Goal: Task Accomplishment & Management: Manage account settings

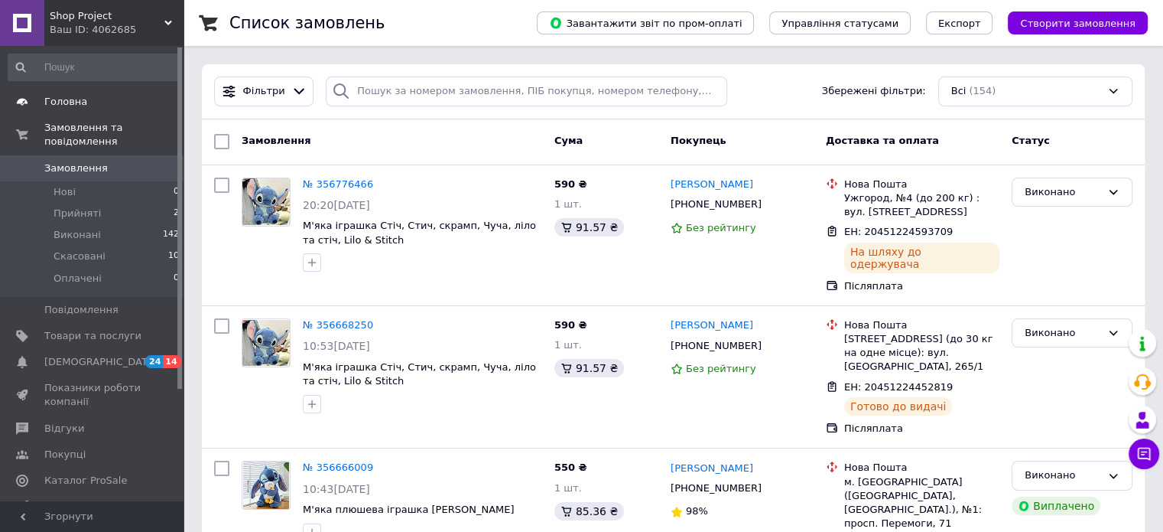
click at [90, 106] on span "Головна" at bounding box center [92, 102] width 97 height 14
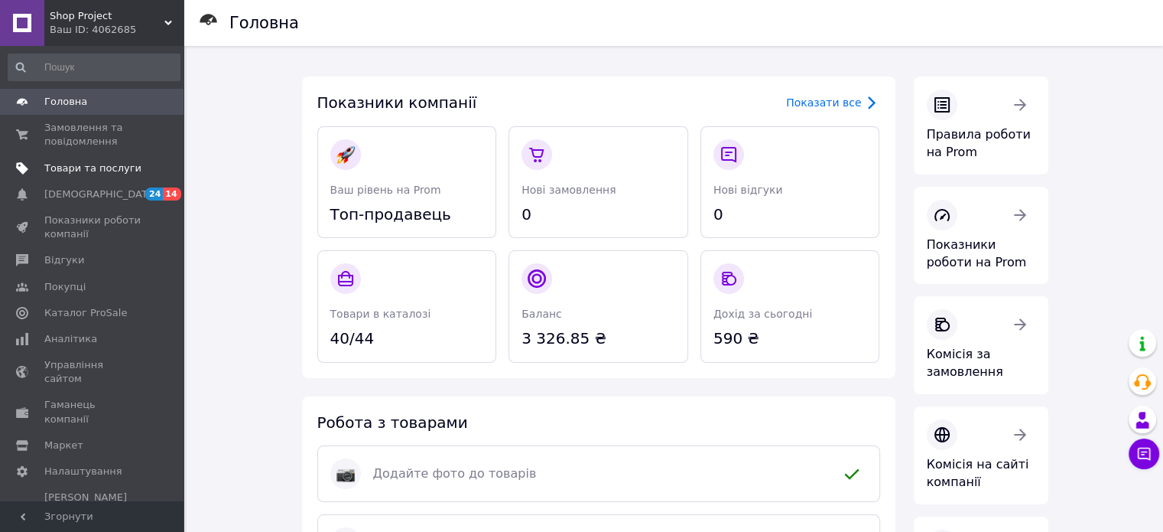
click at [101, 169] on span "Товари та послуги" at bounding box center [92, 168] width 97 height 14
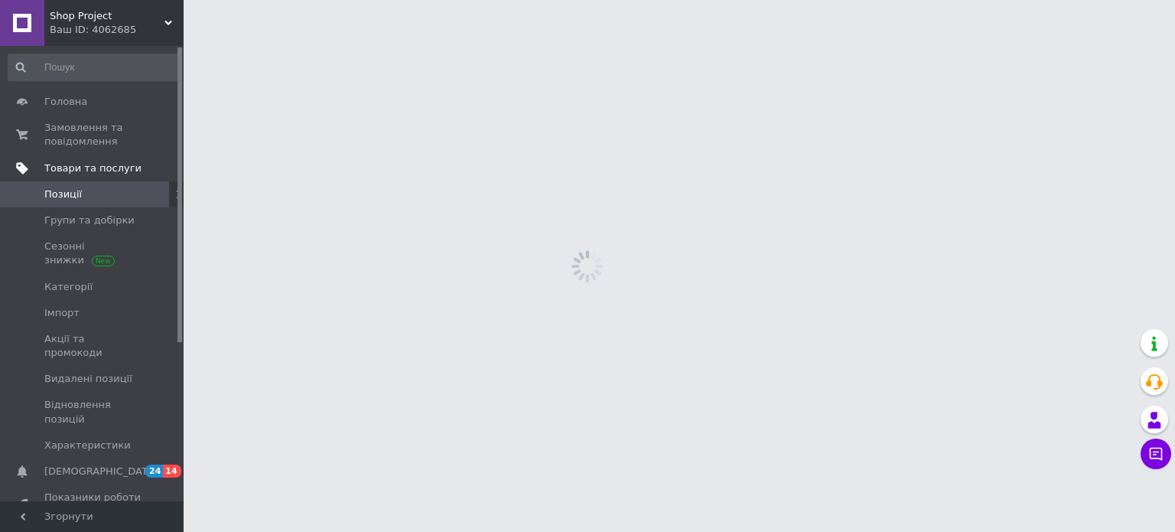
click at [101, 169] on span "Товари та послуги" at bounding box center [92, 168] width 97 height 14
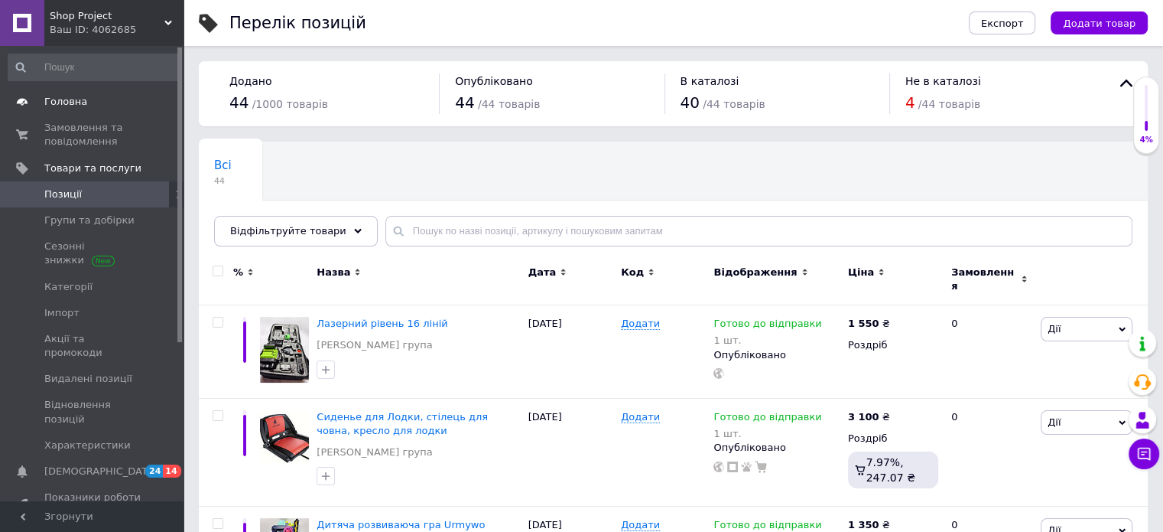
click at [80, 103] on span "Головна" at bounding box center [65, 102] width 43 height 14
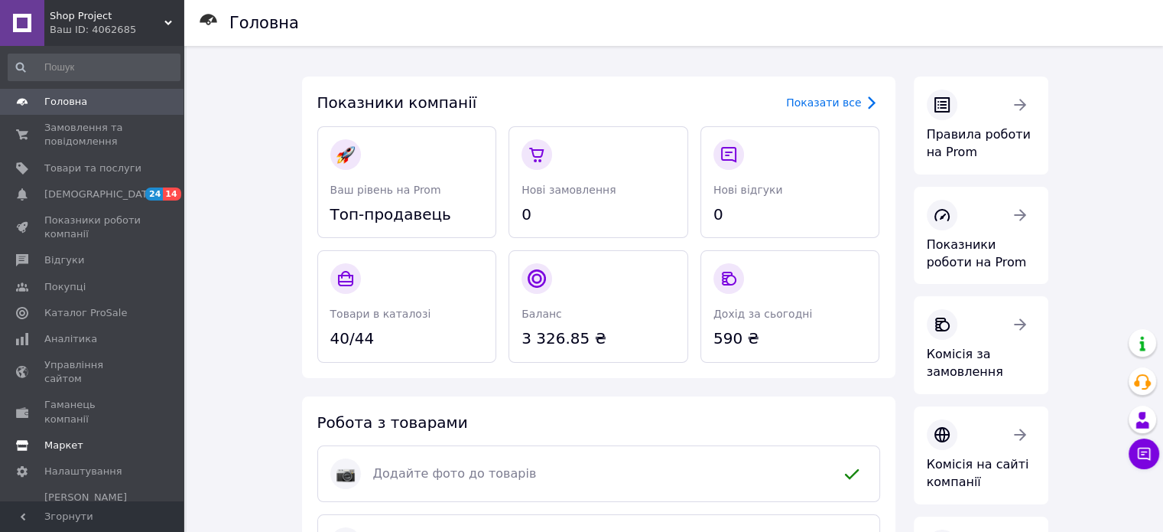
click at [76, 438] on span "Маркет" at bounding box center [63, 445] width 39 height 14
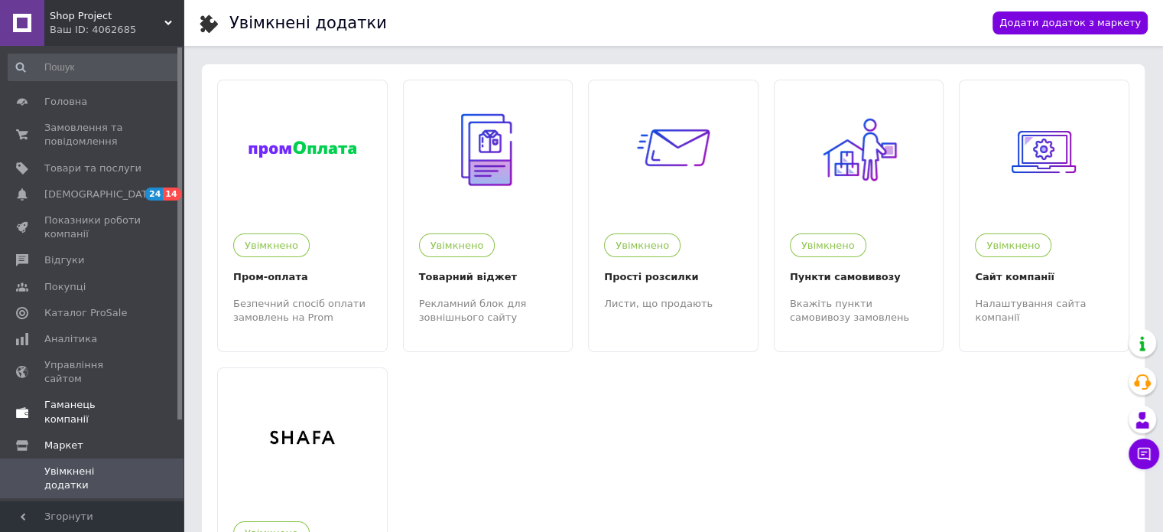
click at [116, 398] on span "Гаманець компанії" at bounding box center [92, 412] width 97 height 28
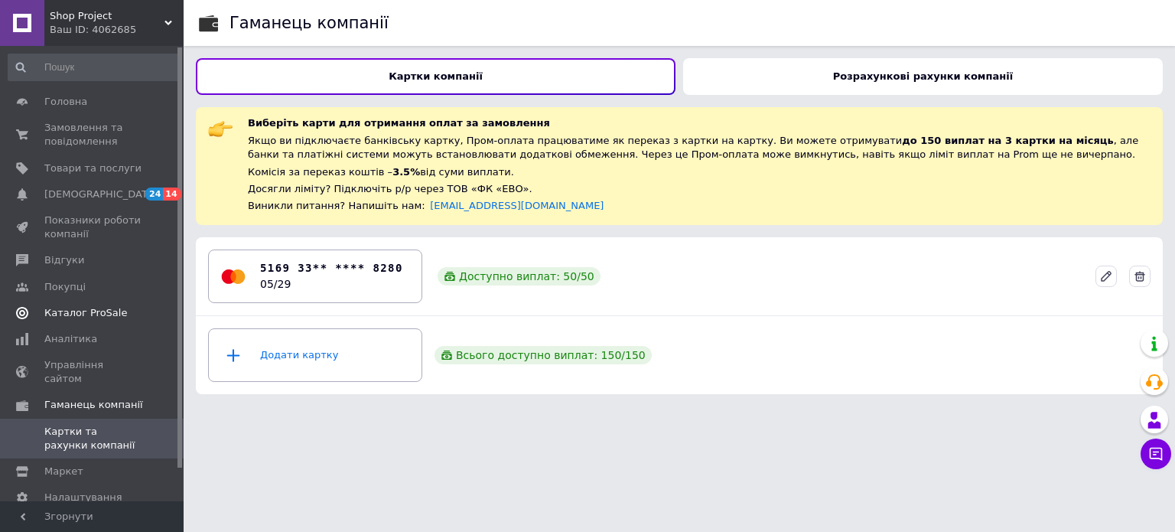
click at [73, 311] on span "Каталог ProSale" at bounding box center [85, 313] width 83 height 14
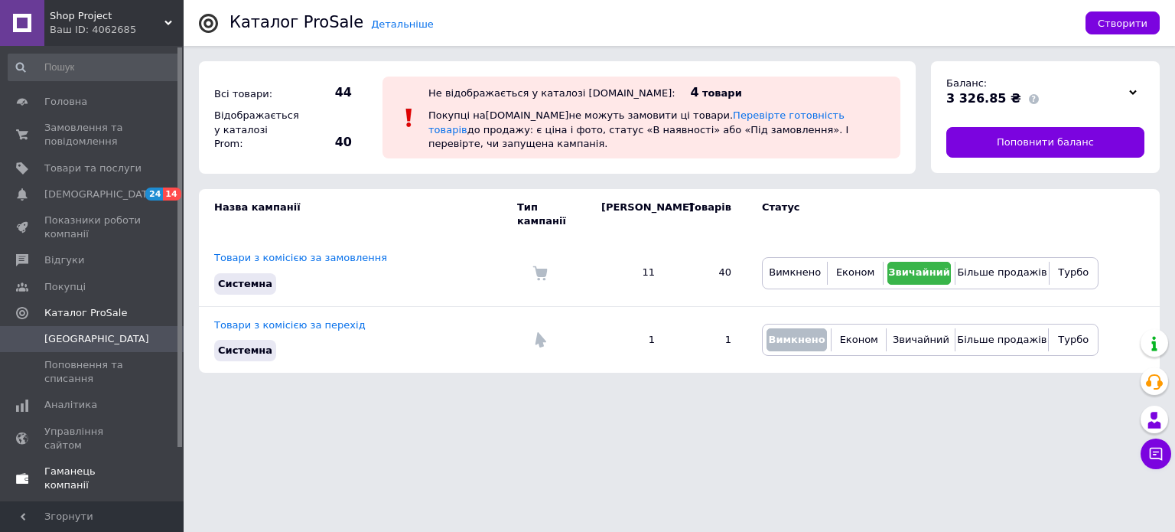
click at [86, 464] on span "Гаманець компанії" at bounding box center [92, 478] width 97 height 28
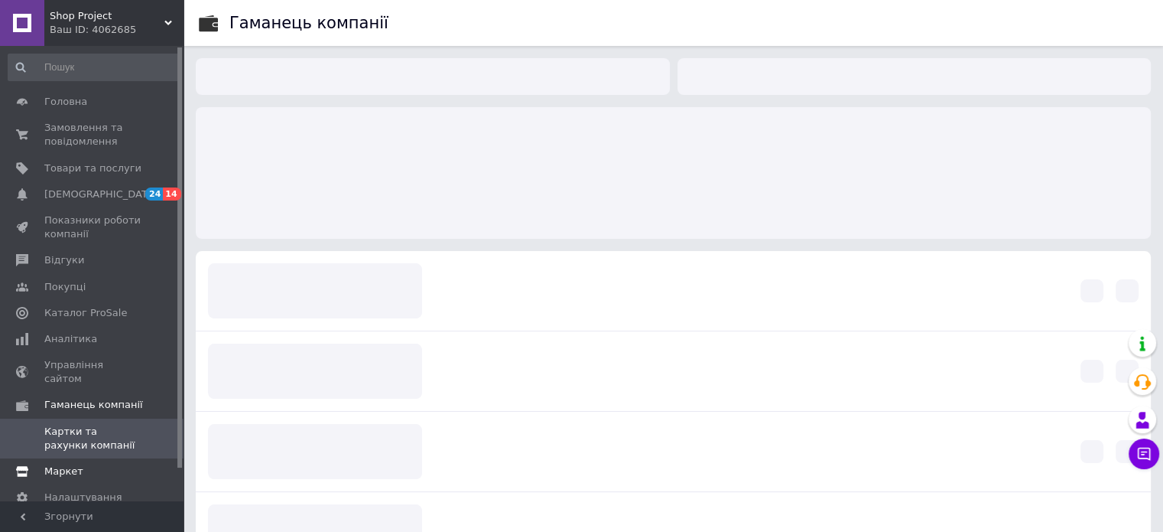
click at [86, 464] on span "Маркет" at bounding box center [92, 471] width 97 height 14
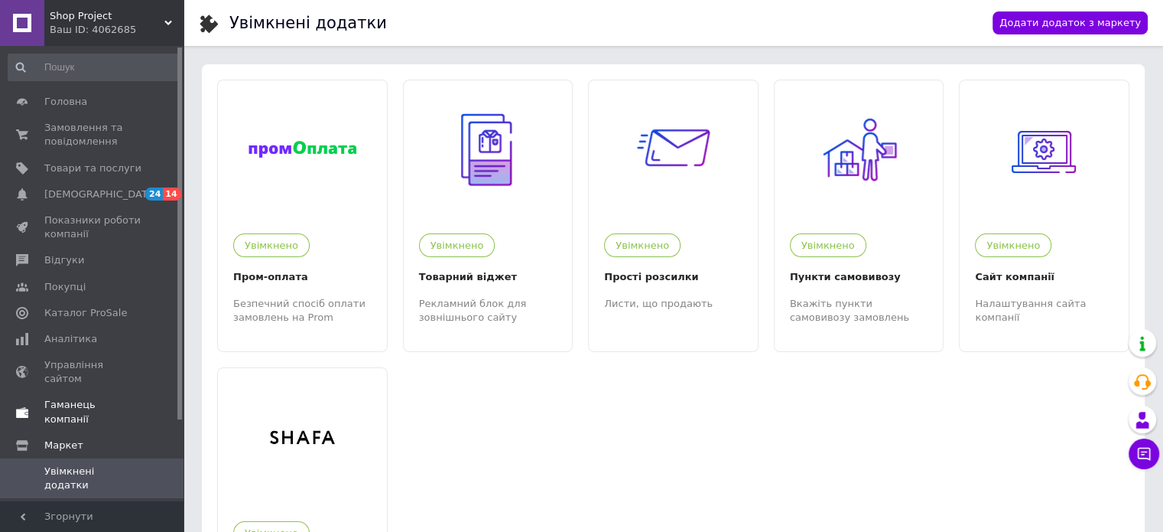
click at [95, 398] on span "Гаманець компанії" at bounding box center [92, 412] width 97 height 28
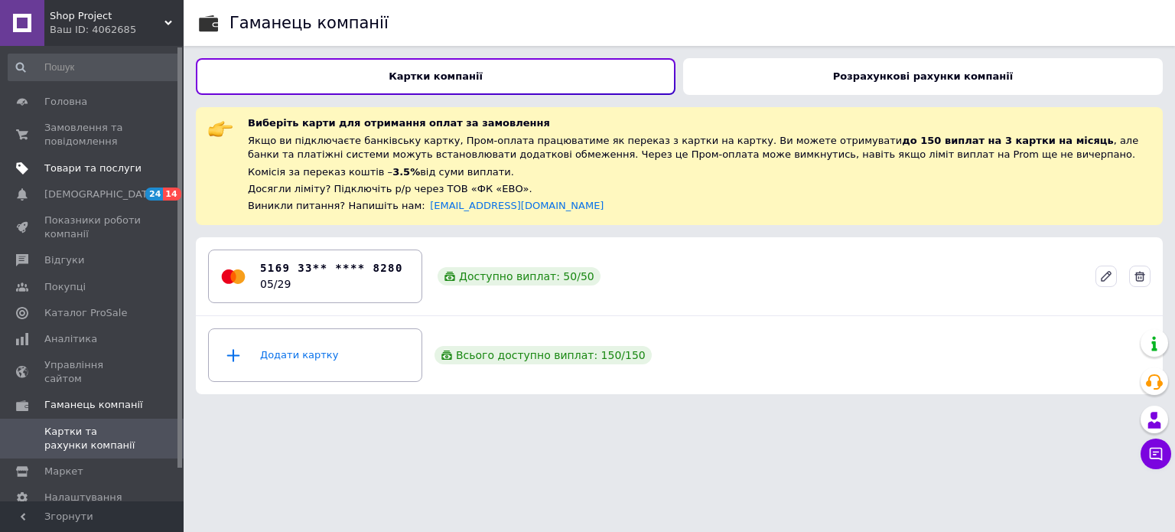
click at [78, 178] on link "Товари та послуги" at bounding box center [94, 168] width 188 height 26
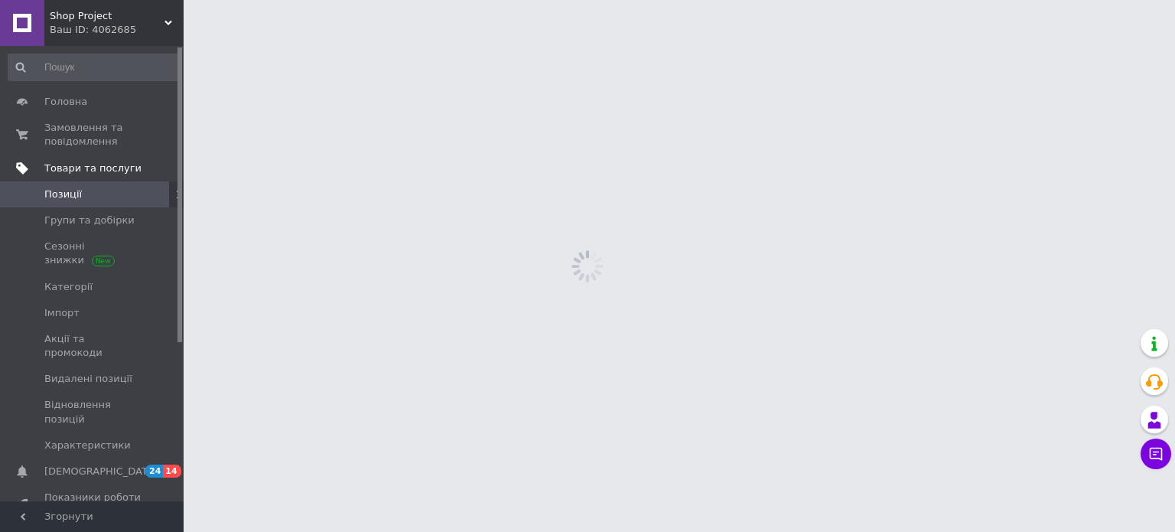
click at [78, 178] on link "Товари та послуги" at bounding box center [94, 168] width 188 height 26
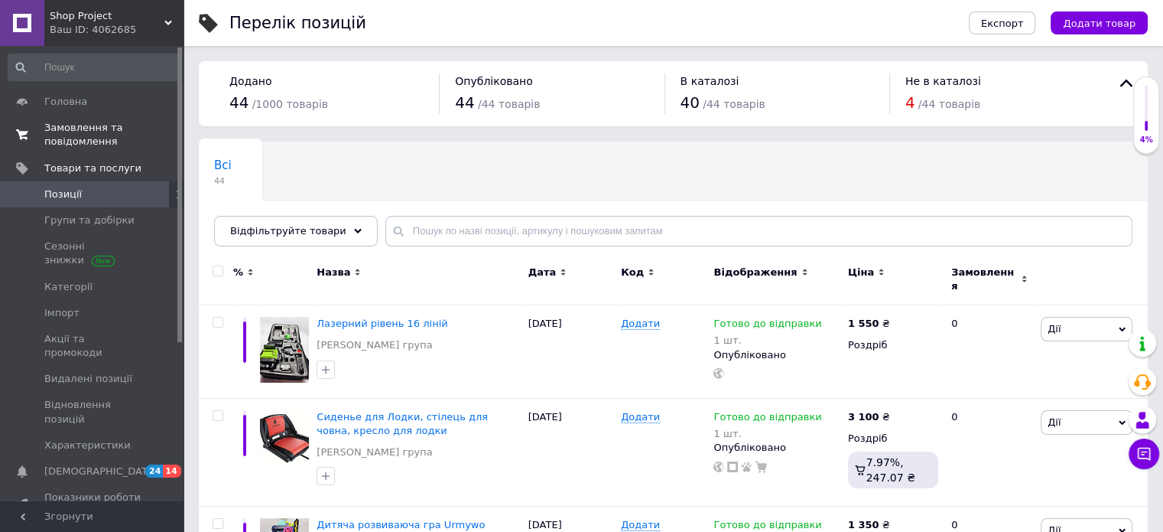
click at [95, 127] on span "Замовлення та повідомлення" at bounding box center [92, 135] width 97 height 28
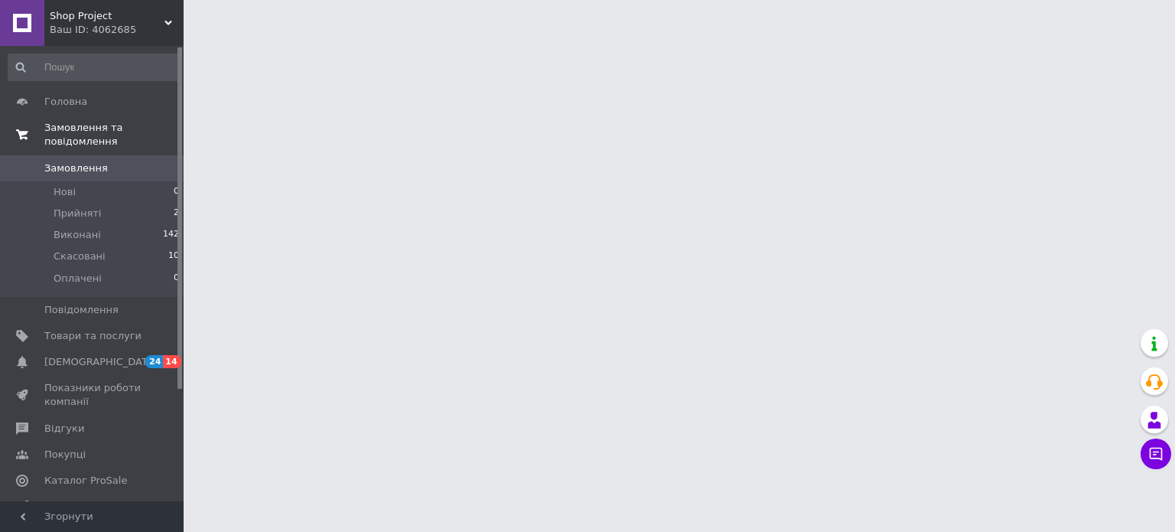
click at [95, 127] on span "Замовлення та повідомлення" at bounding box center [113, 135] width 139 height 28
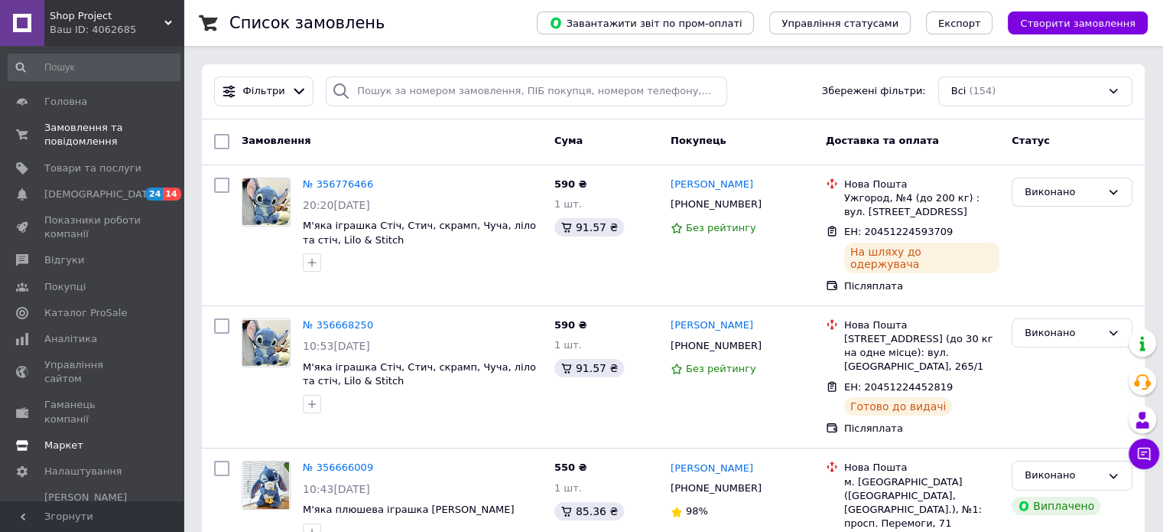
click at [67, 432] on link "Маркет" at bounding box center [94, 445] width 188 height 26
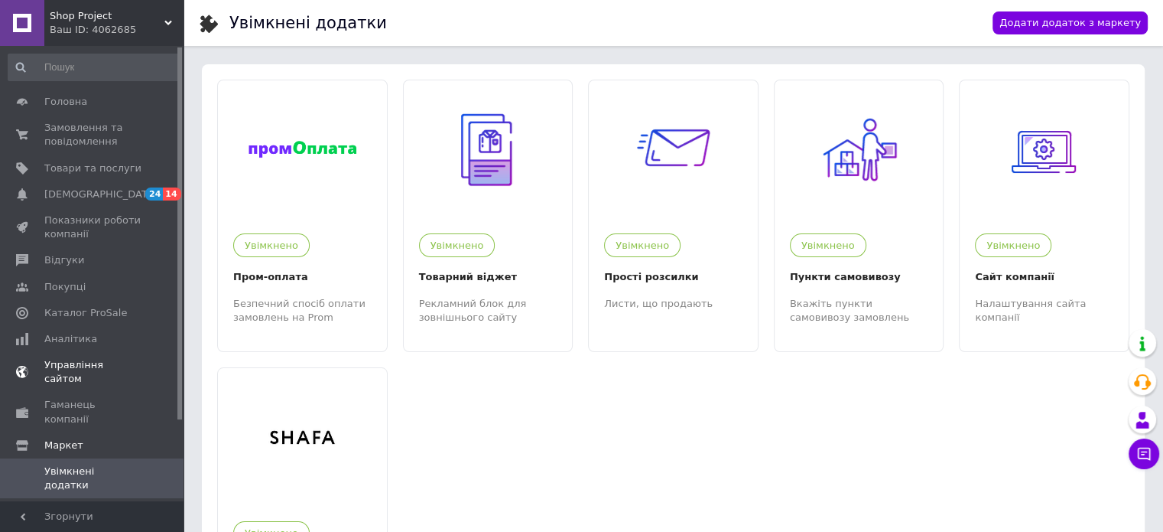
click at [83, 358] on span "Управління сайтом" at bounding box center [92, 372] width 97 height 28
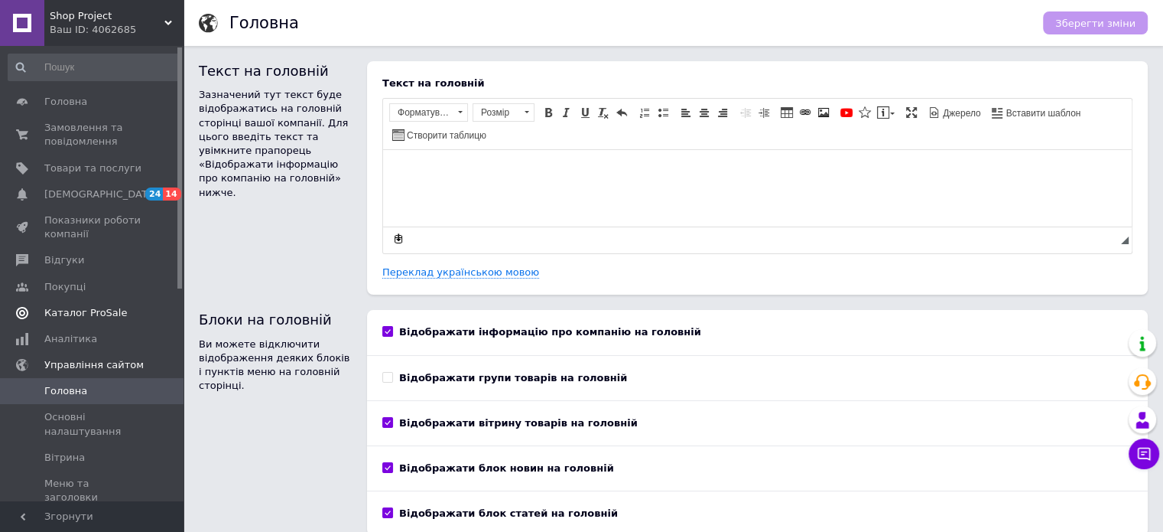
click at [63, 311] on span "Каталог ProSale" at bounding box center [85, 313] width 83 height 14
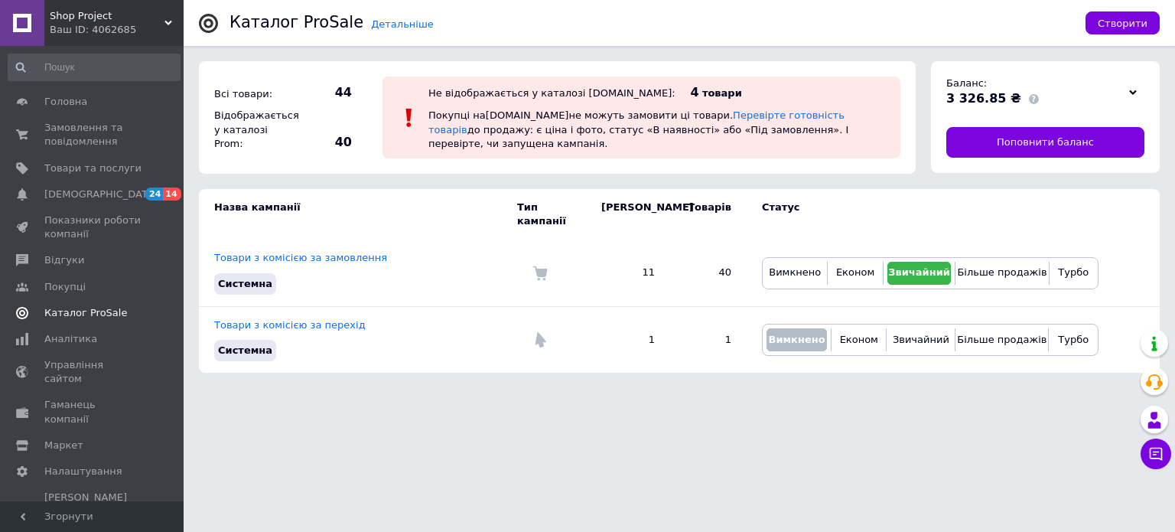
click at [63, 311] on span "Каталог ProSale" at bounding box center [85, 313] width 83 height 14
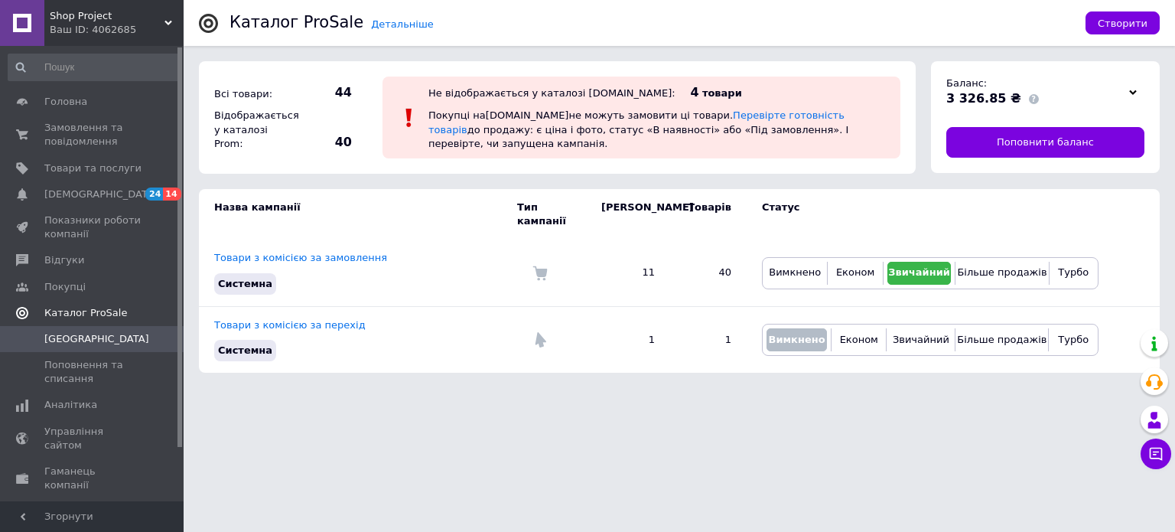
click at [63, 311] on span "Каталог ProSale" at bounding box center [85, 313] width 83 height 14
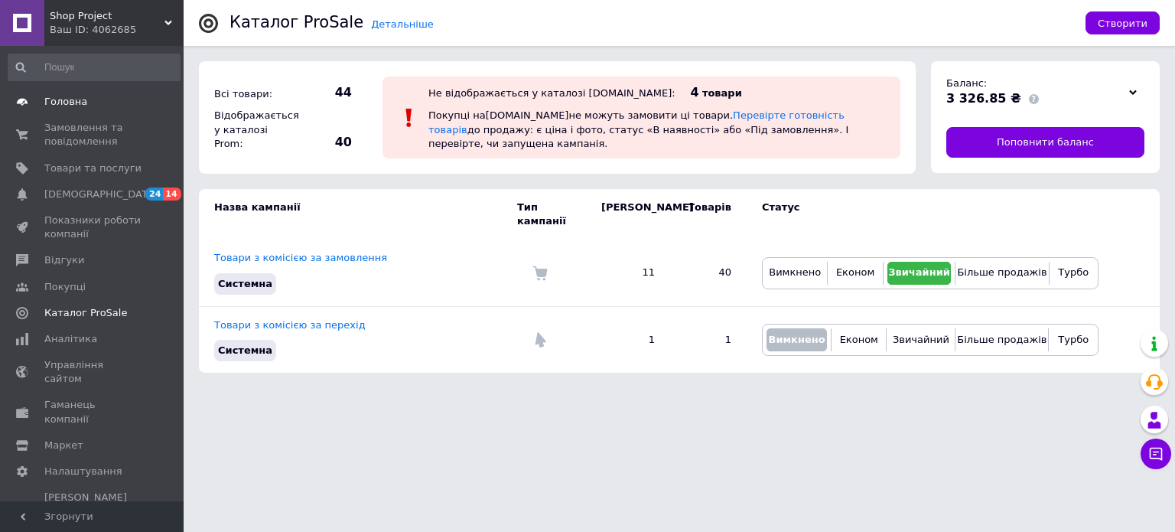
click at [67, 94] on link "Головна" at bounding box center [94, 102] width 188 height 26
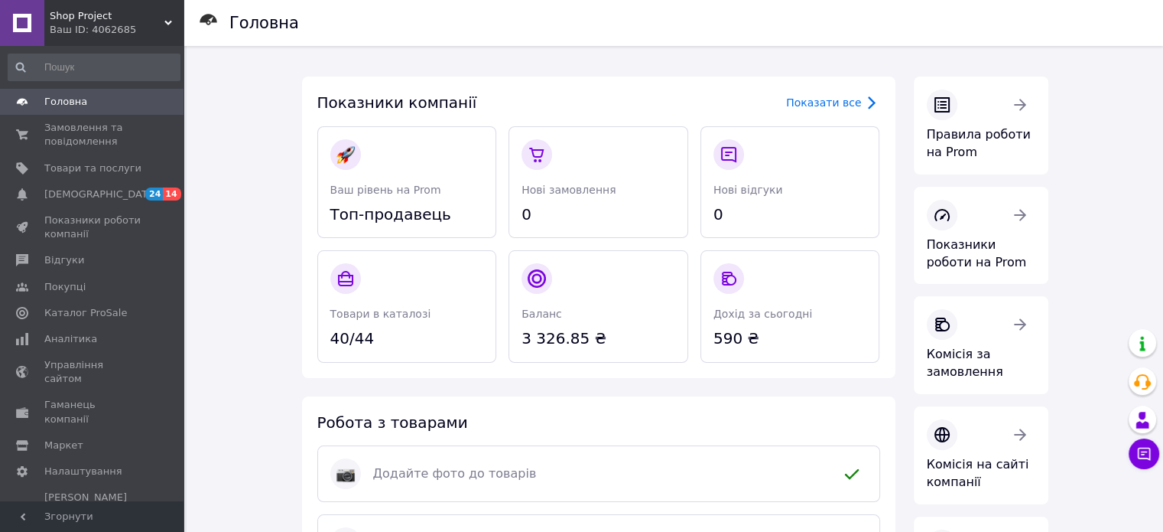
scroll to position [416, 0]
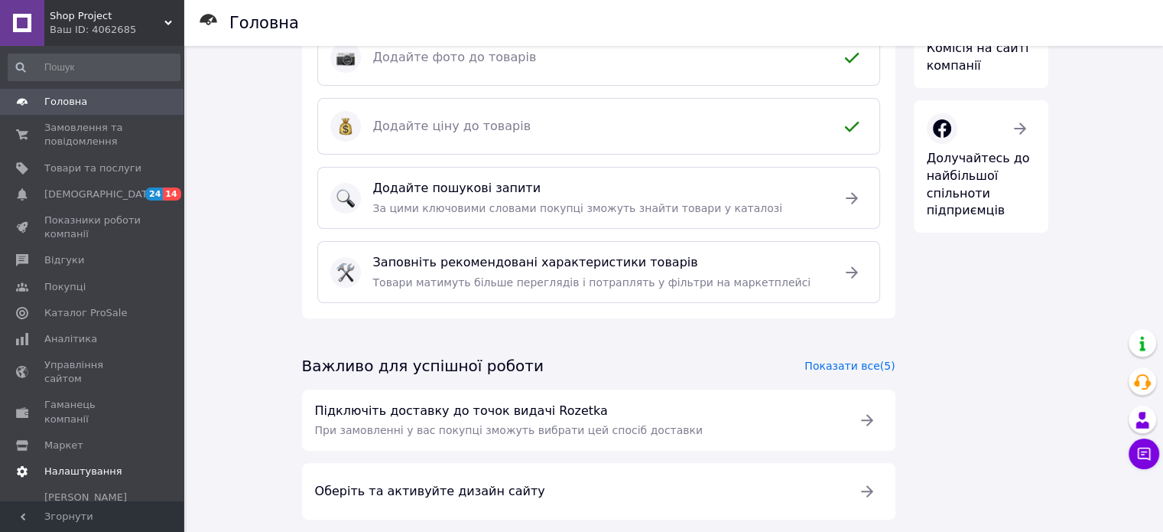
click at [93, 458] on link "Налаштування" at bounding box center [94, 471] width 188 height 26
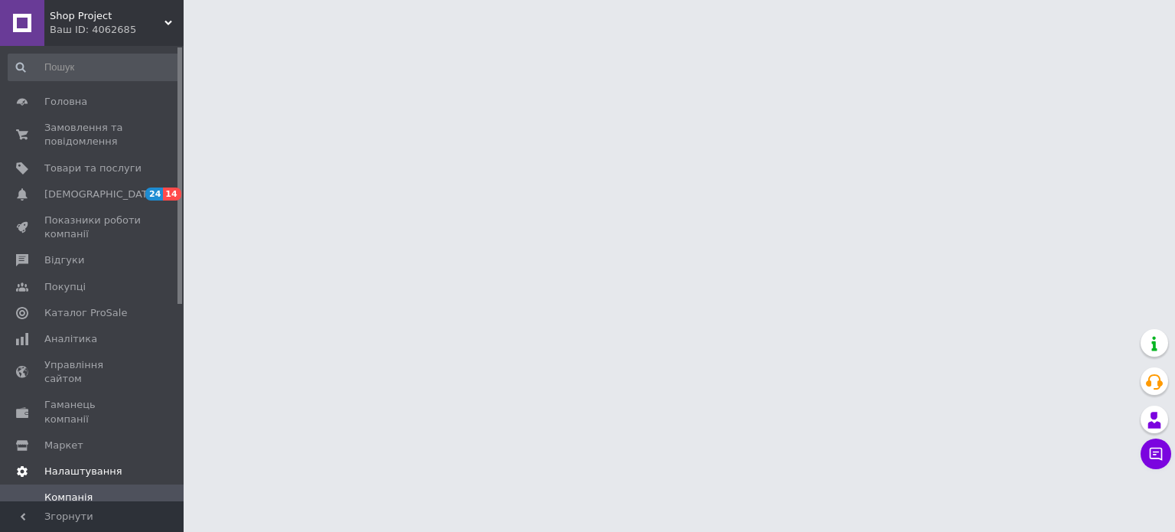
click at [93, 458] on link "Налаштування" at bounding box center [94, 471] width 188 height 26
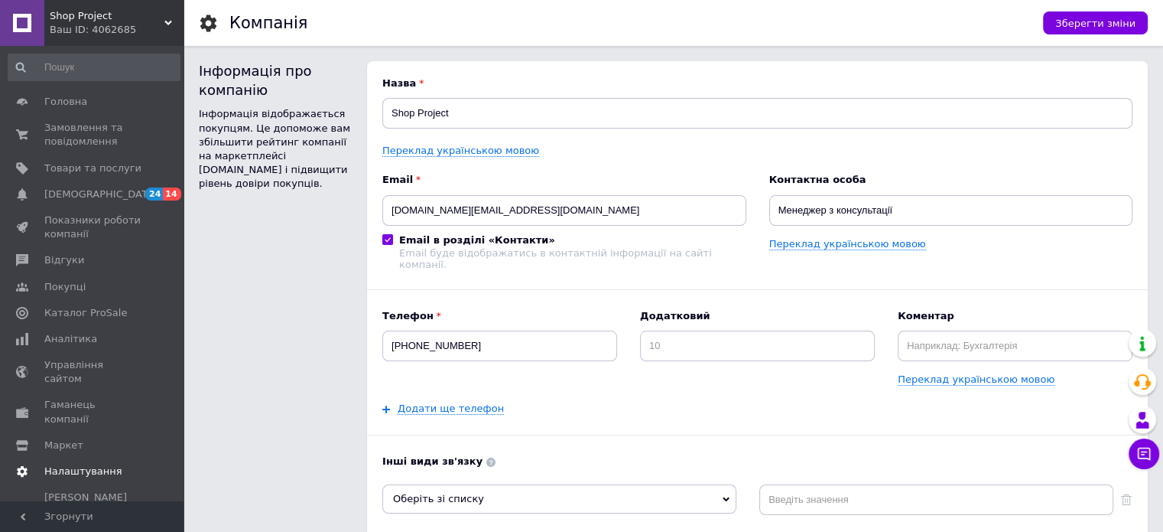
click at [93, 458] on link "Налаштування" at bounding box center [94, 471] width 188 height 26
click at [73, 464] on span "Налаштування" at bounding box center [83, 471] width 78 height 14
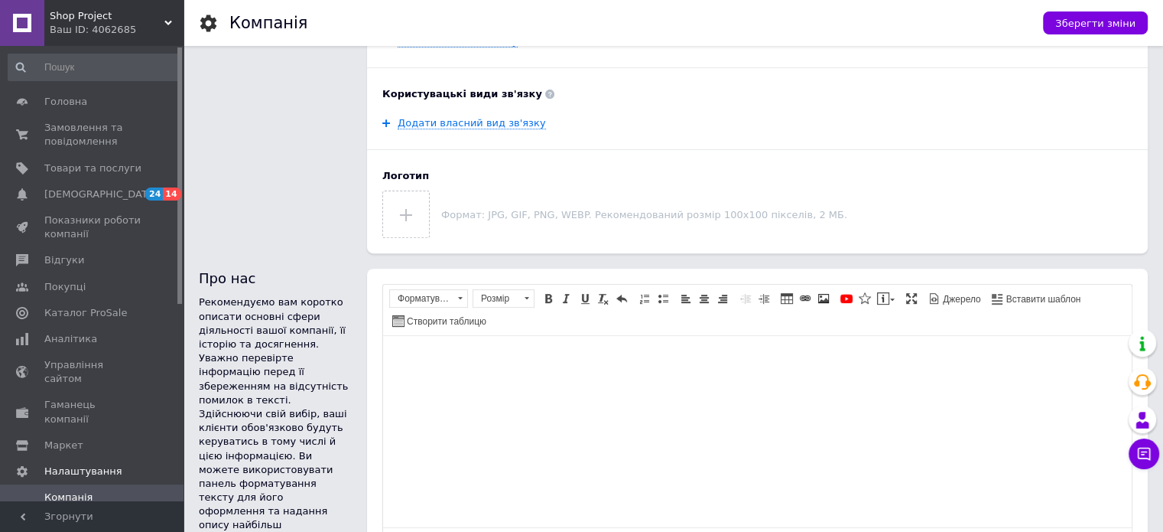
scroll to position [930, 0]
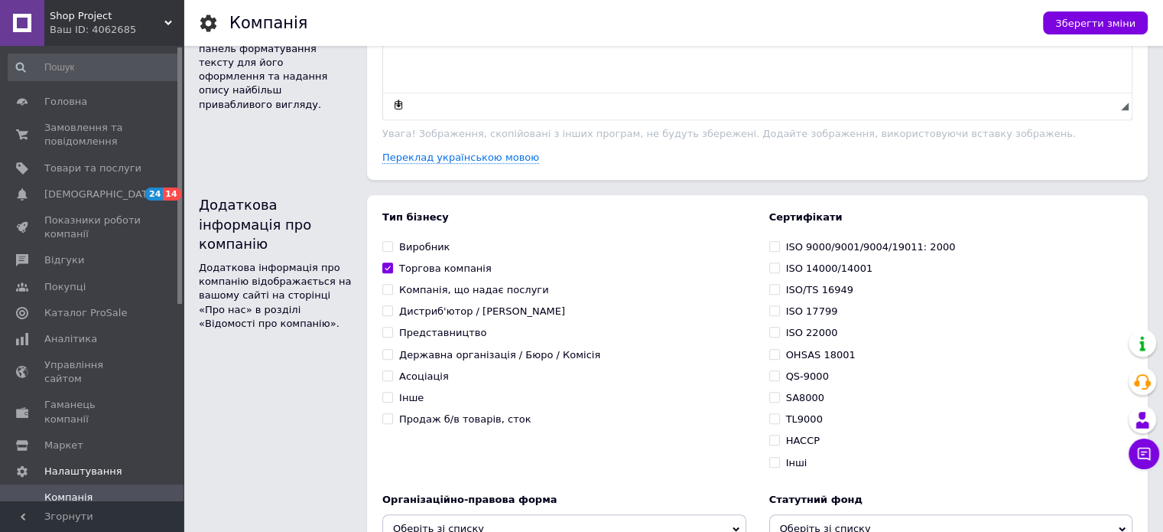
click at [179, 421] on div at bounding box center [179, 273] width 5 height 452
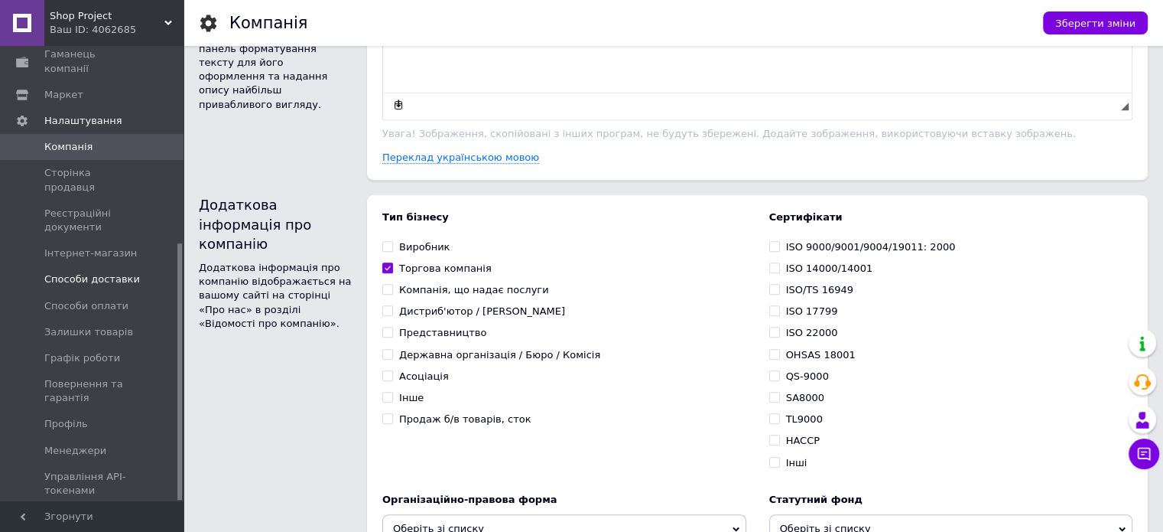
click at [94, 266] on link "Способи доставки" at bounding box center [94, 279] width 188 height 26
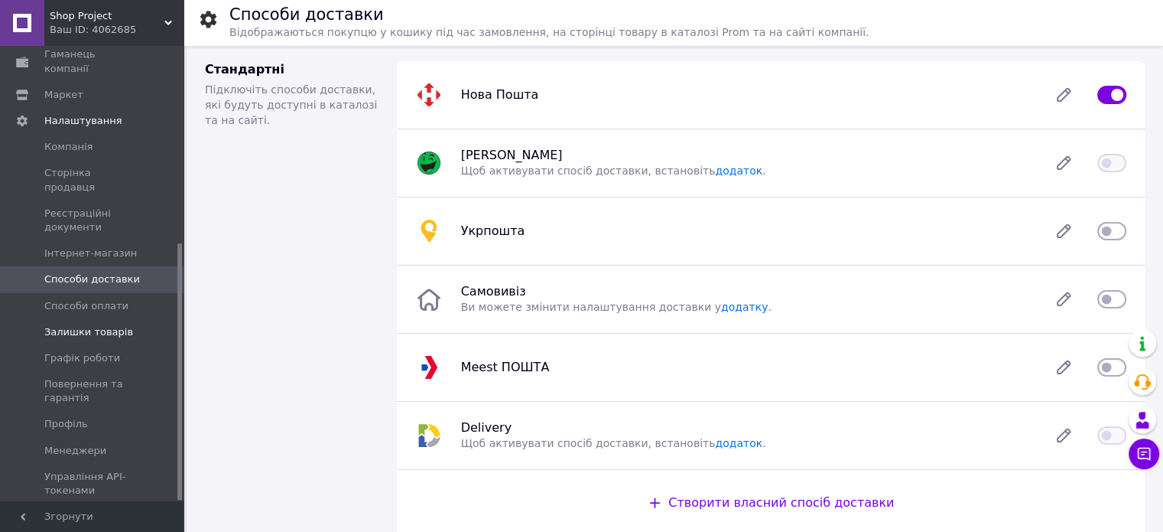
click at [101, 325] on span "Залишки товарів" at bounding box center [88, 332] width 89 height 14
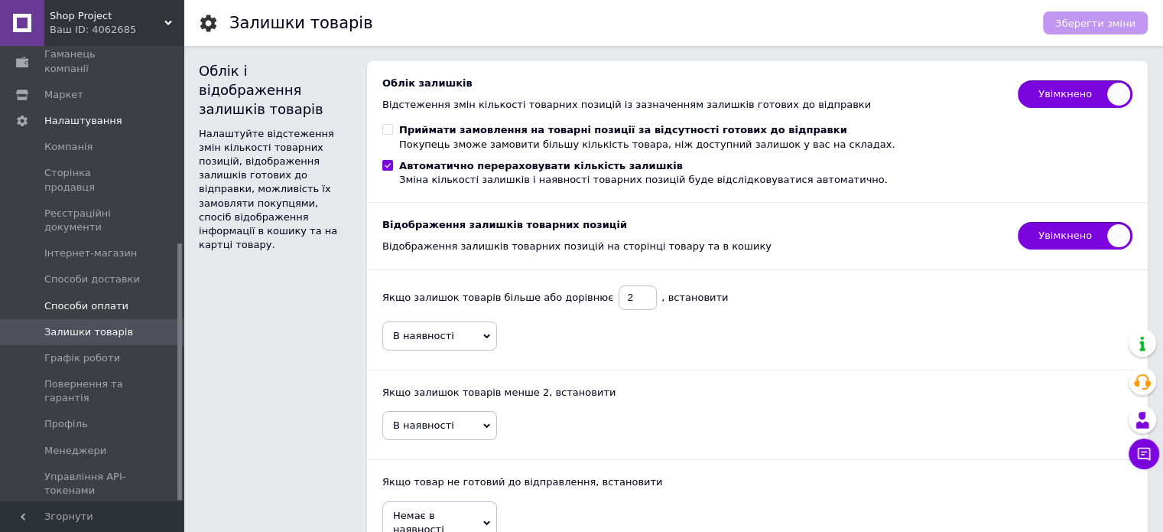
click at [101, 293] on link "Способи оплати" at bounding box center [94, 306] width 188 height 26
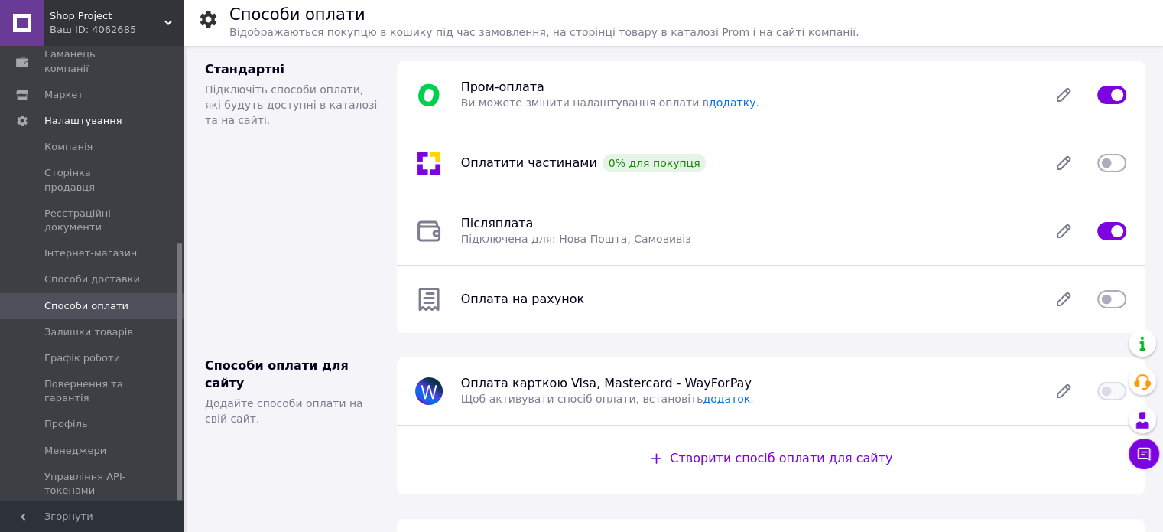
click at [1105, 227] on input "checkbox" at bounding box center [1112, 230] width 29 height 15
checkbox input "false"
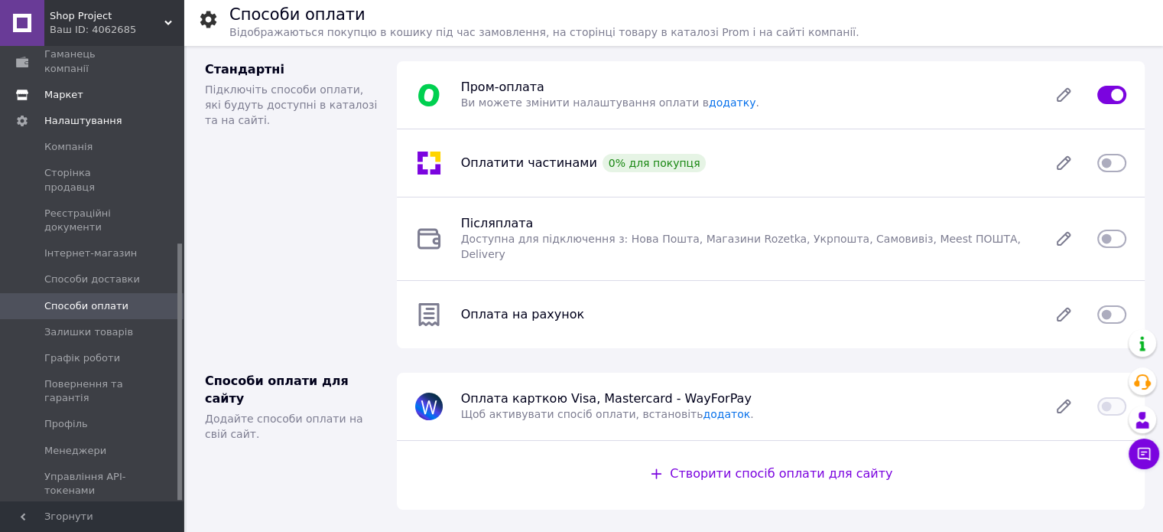
click at [68, 88] on span "Маркет" at bounding box center [63, 95] width 39 height 14
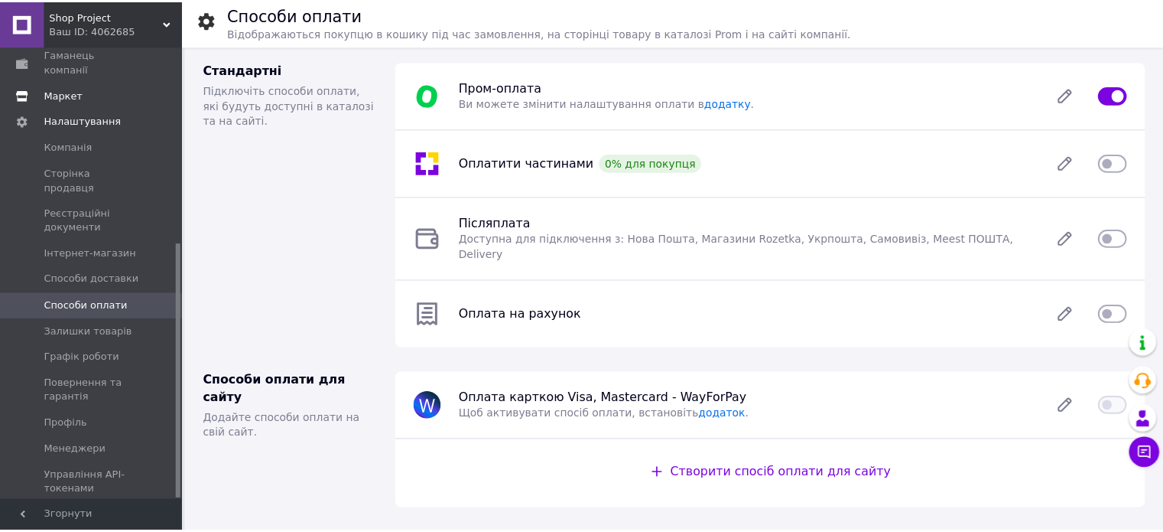
scroll to position [99, 0]
